Goal: Task Accomplishment & Management: Use online tool/utility

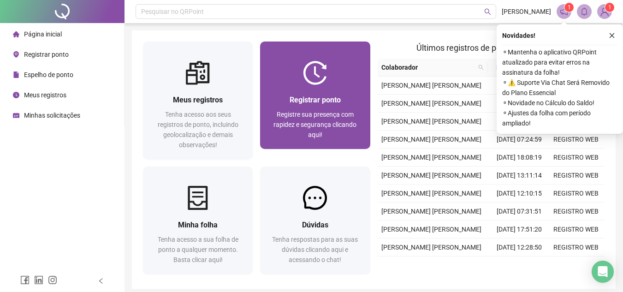
click at [340, 79] on div at bounding box center [315, 73] width 110 height 24
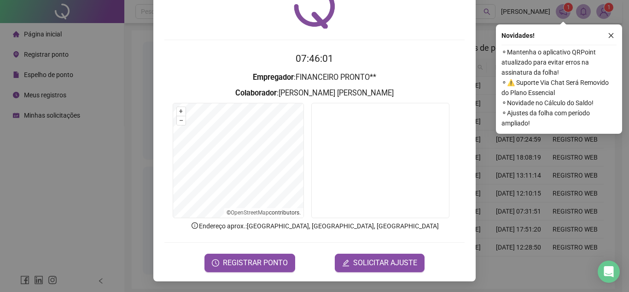
scroll to position [48, 0]
click at [245, 261] on span "REGISTRAR PONTO" at bounding box center [255, 262] width 65 height 11
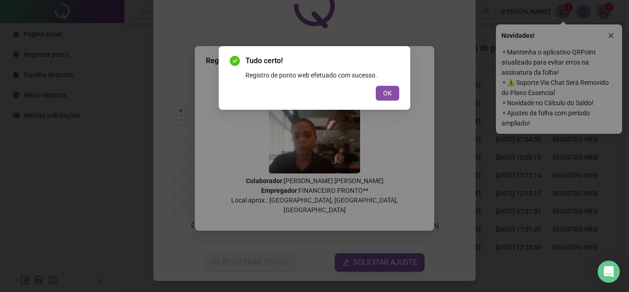
drag, startPoint x: 394, startPoint y: 91, endPoint x: 505, endPoint y: 9, distance: 138.3
click at [394, 92] on button "OK" at bounding box center [387, 93] width 23 height 15
